Goal: Find contact information: Find contact information

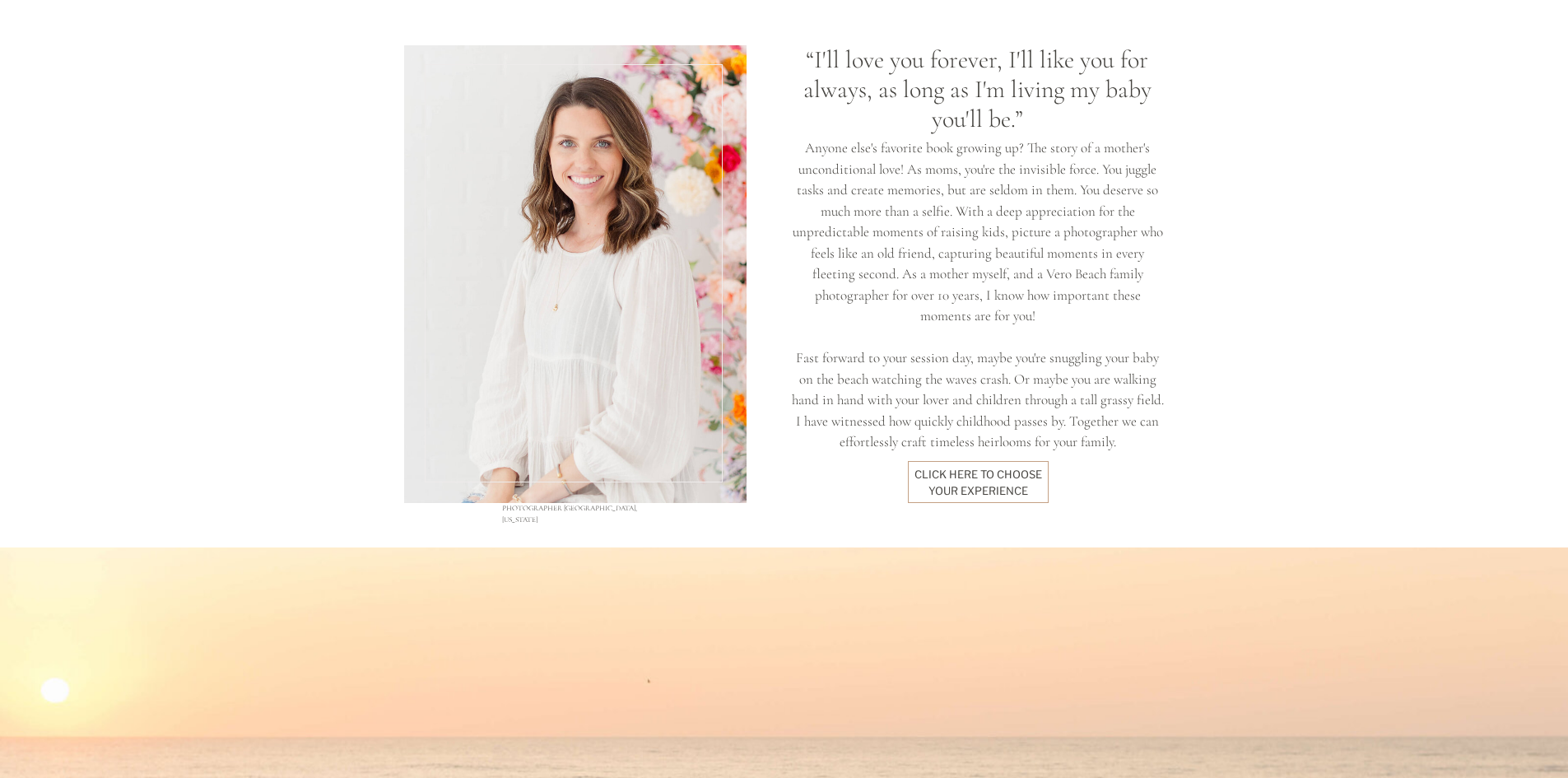
scroll to position [1317, 0]
click at [1012, 482] on div "click here to Choose your experience" at bounding box center [978, 483] width 128 height 30
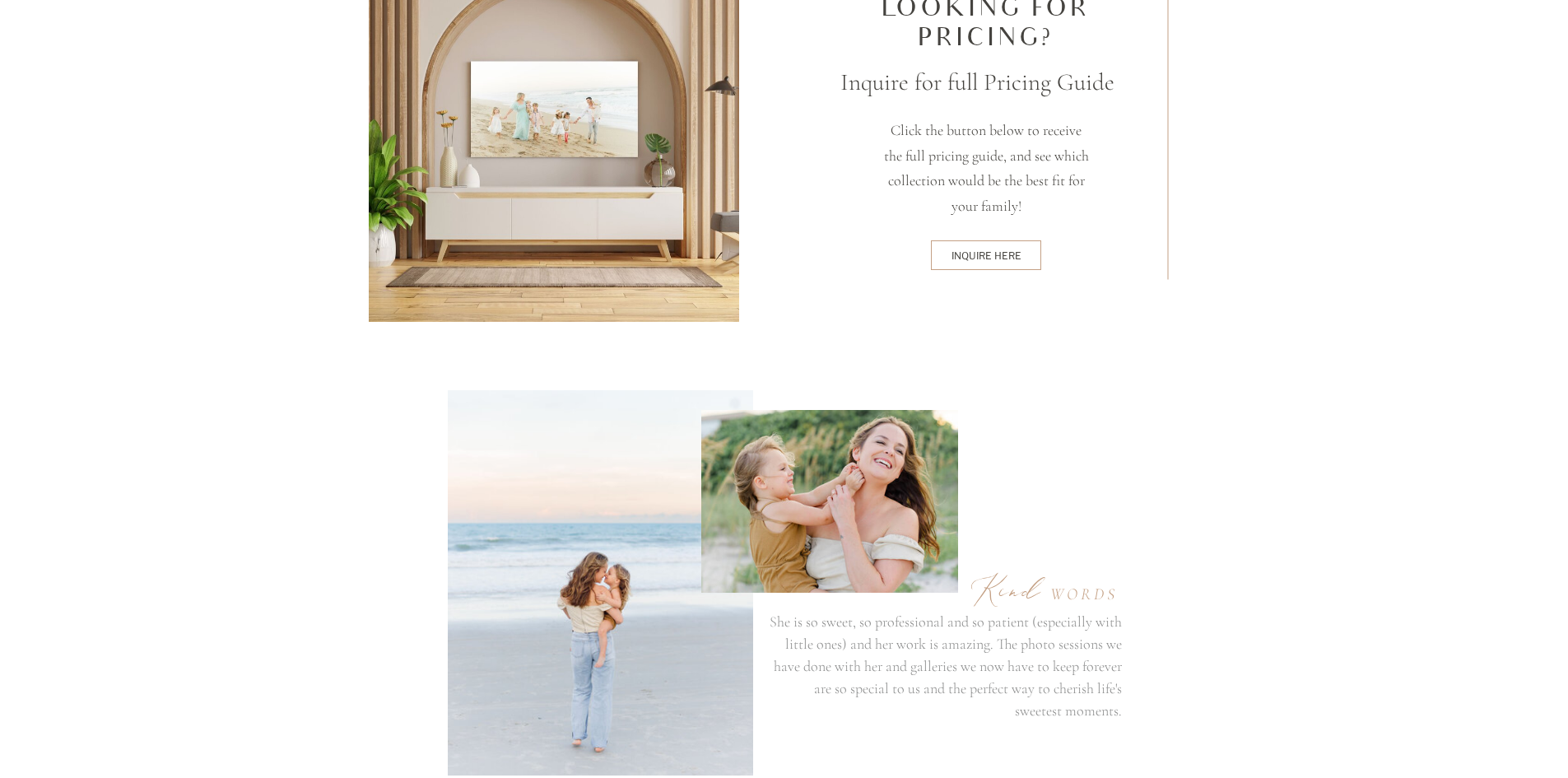
scroll to position [4199, 0]
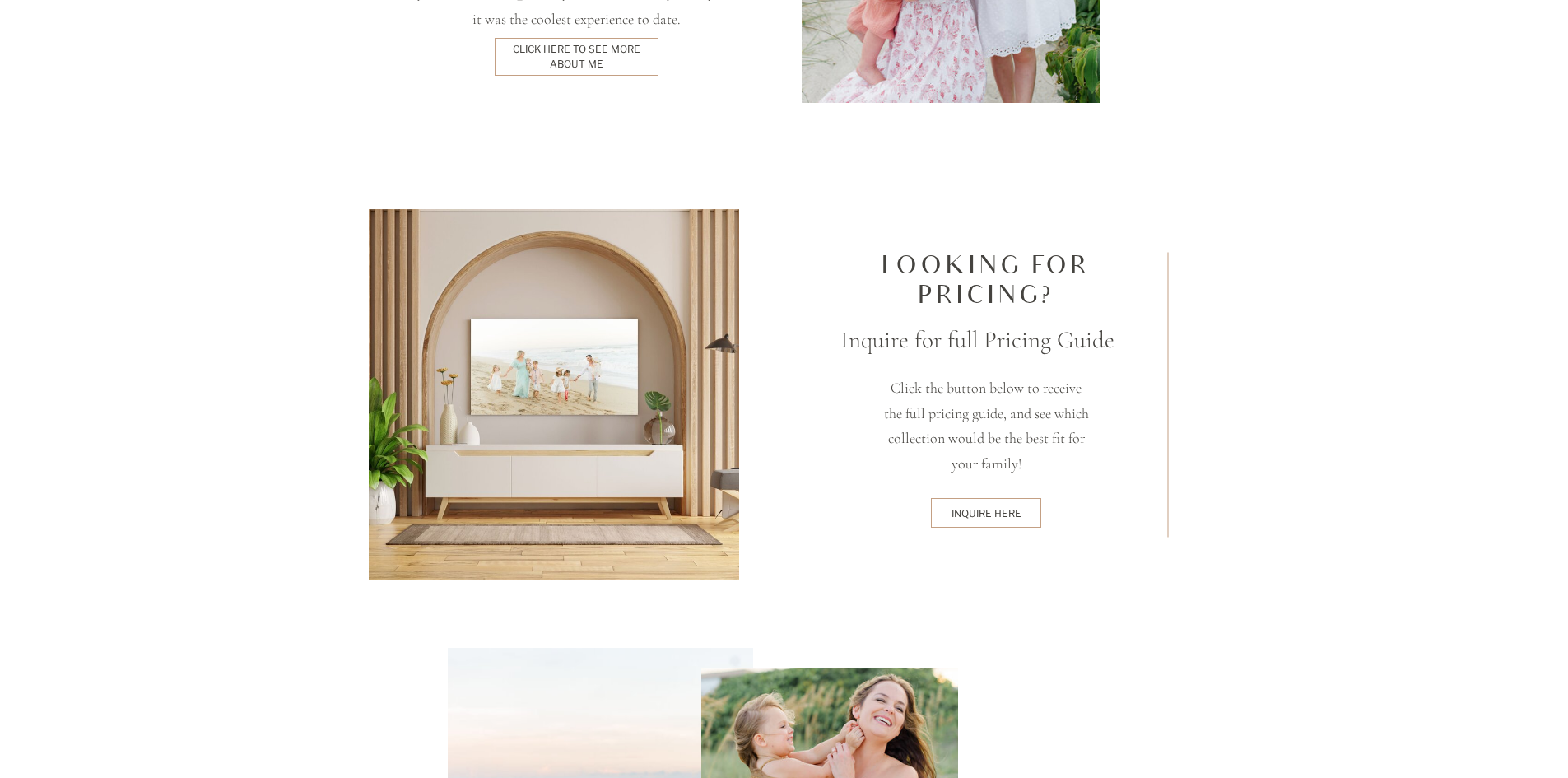
click at [991, 514] on div "inquire here" at bounding box center [987, 513] width 104 height 13
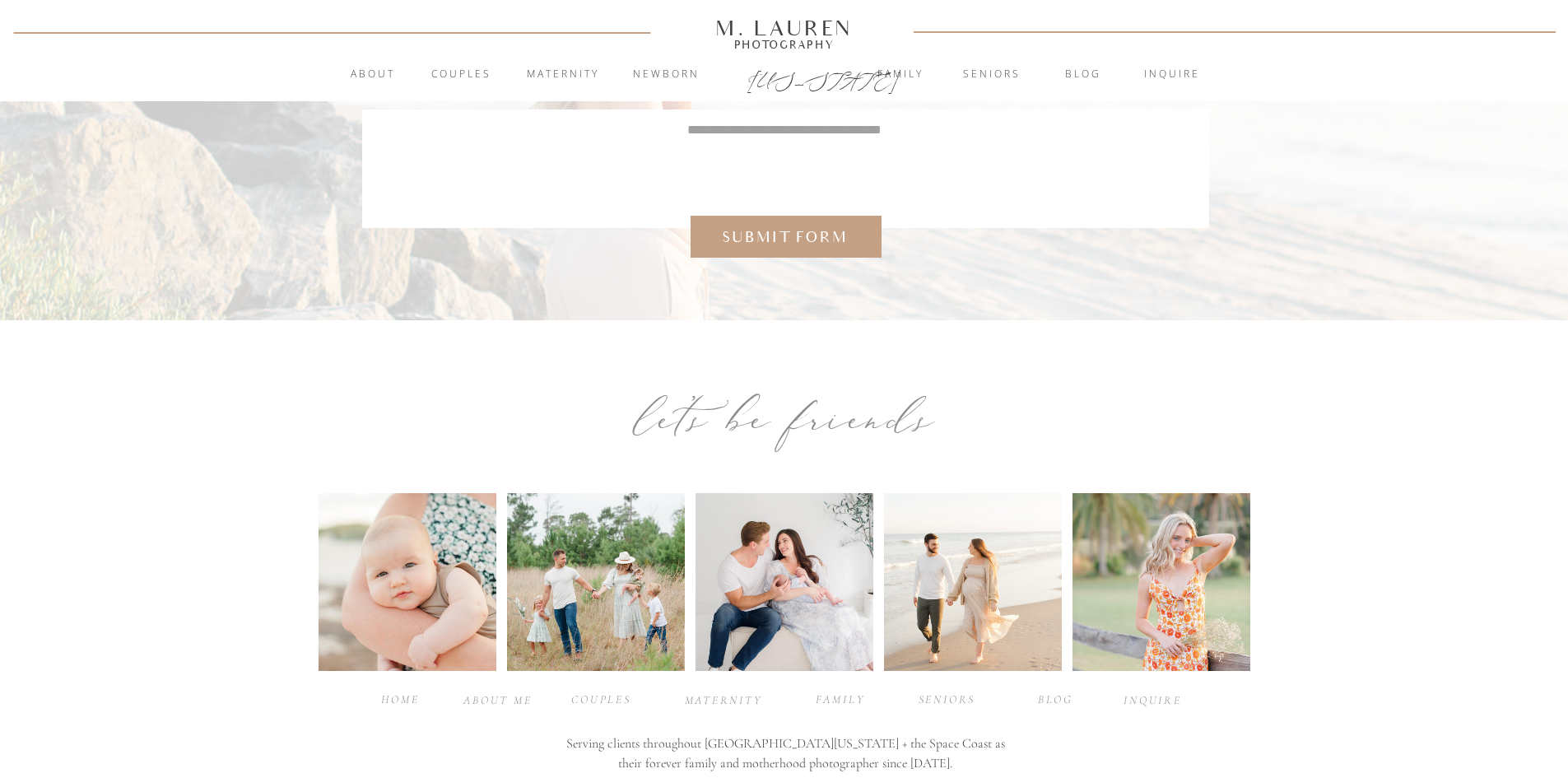
scroll to position [755, 0]
